Goal: Information Seeking & Learning: Learn about a topic

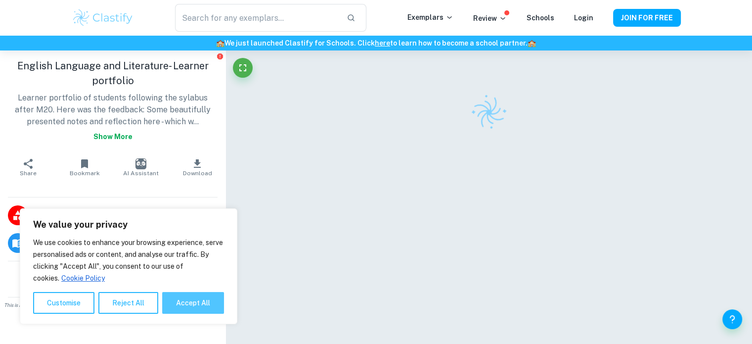
click at [188, 310] on button "Accept All" at bounding box center [193, 303] width 62 height 22
checkbox input "true"
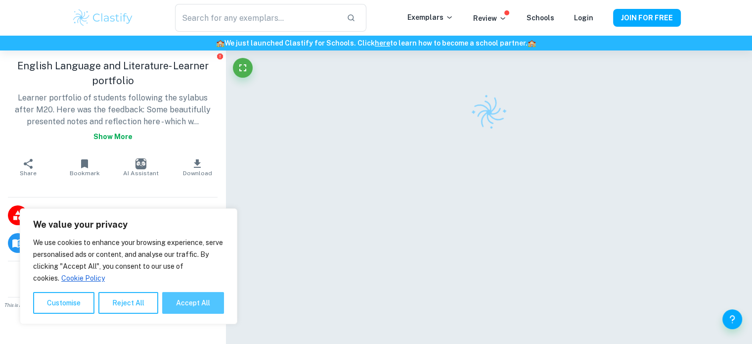
checkbox input "true"
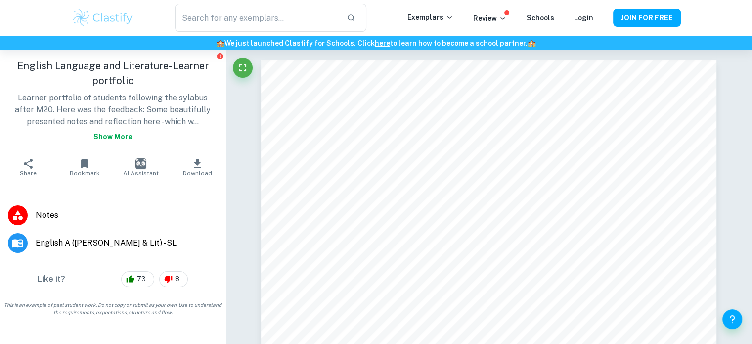
click at [114, 242] on span "English A ([PERSON_NAME] & Lit) - SL" at bounding box center [127, 243] width 182 height 12
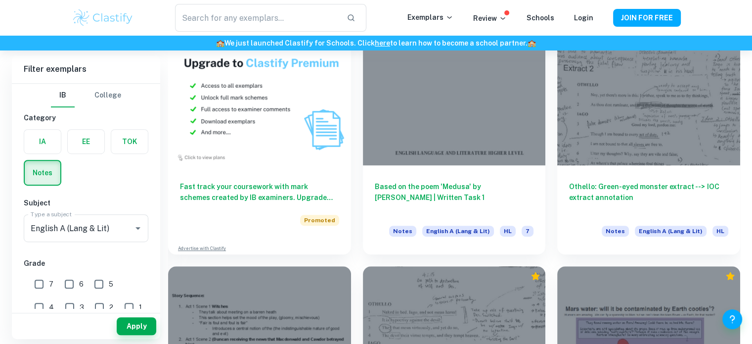
scroll to position [578, 0]
